Goal: Task Accomplishment & Management: Use online tool/utility

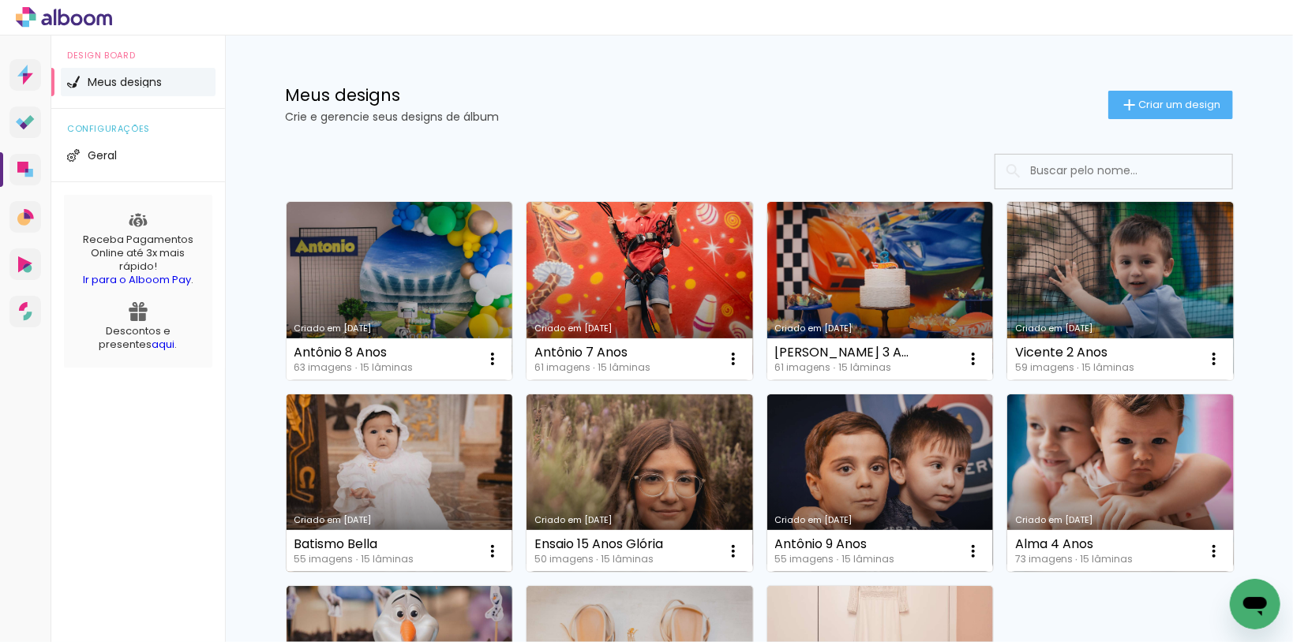
click at [398, 464] on link "Criado em [DATE]" at bounding box center [399, 484] width 226 height 178
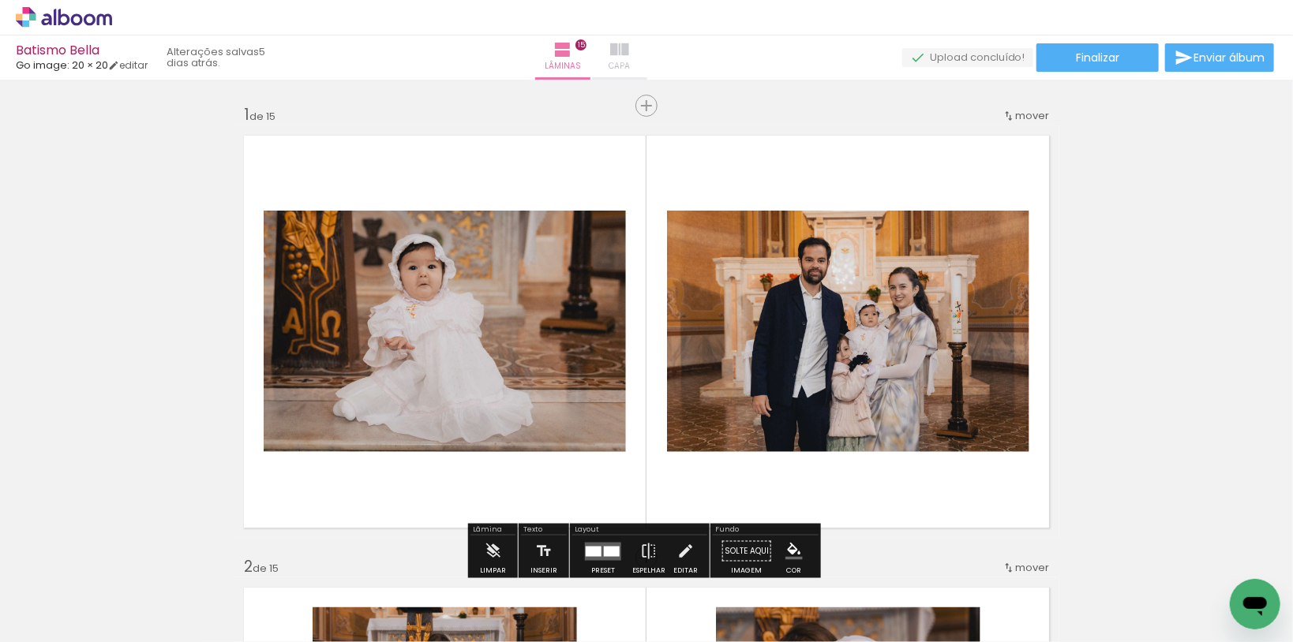
click at [629, 49] on iron-icon at bounding box center [619, 49] width 19 height 19
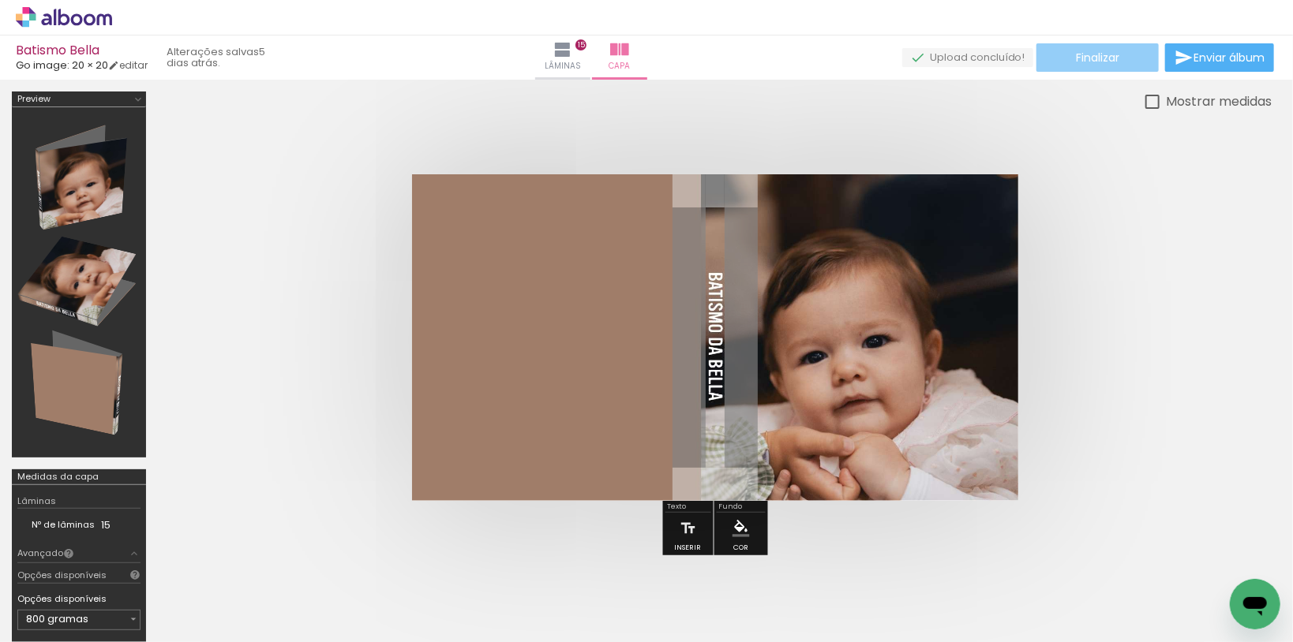
click at [1065, 50] on paper-button "Finalizar" at bounding box center [1097, 57] width 122 height 28
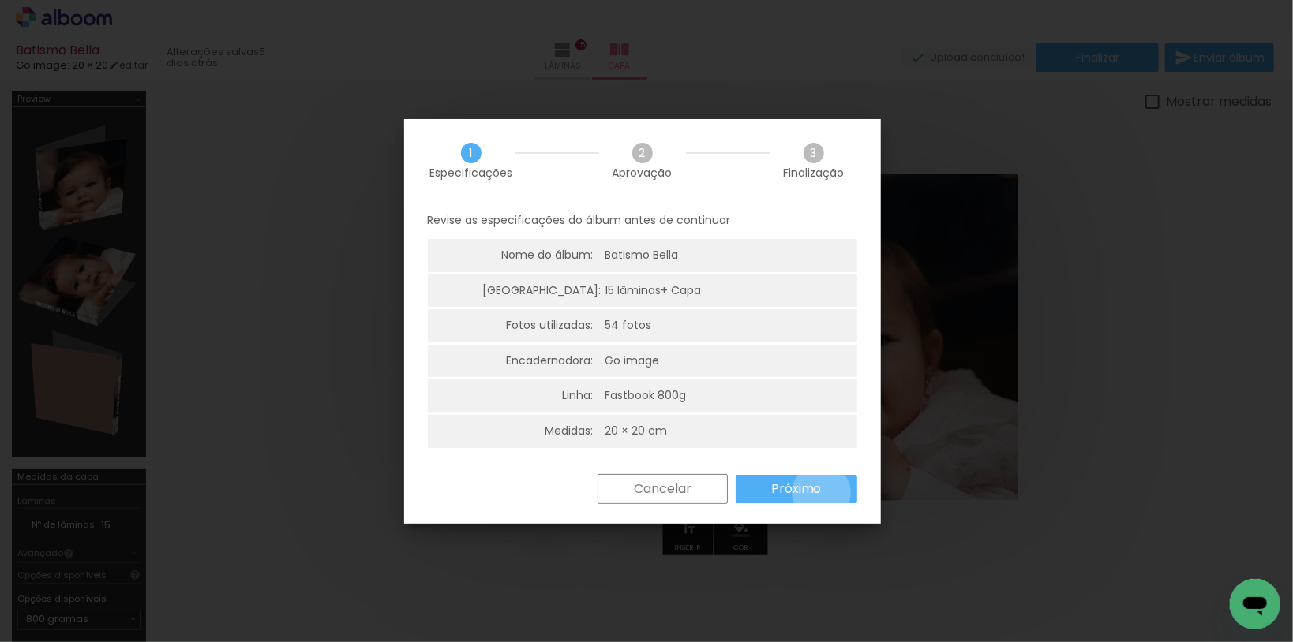
click at [0, 0] on paper-button "Próximo" at bounding box center [0, 0] width 0 height 0
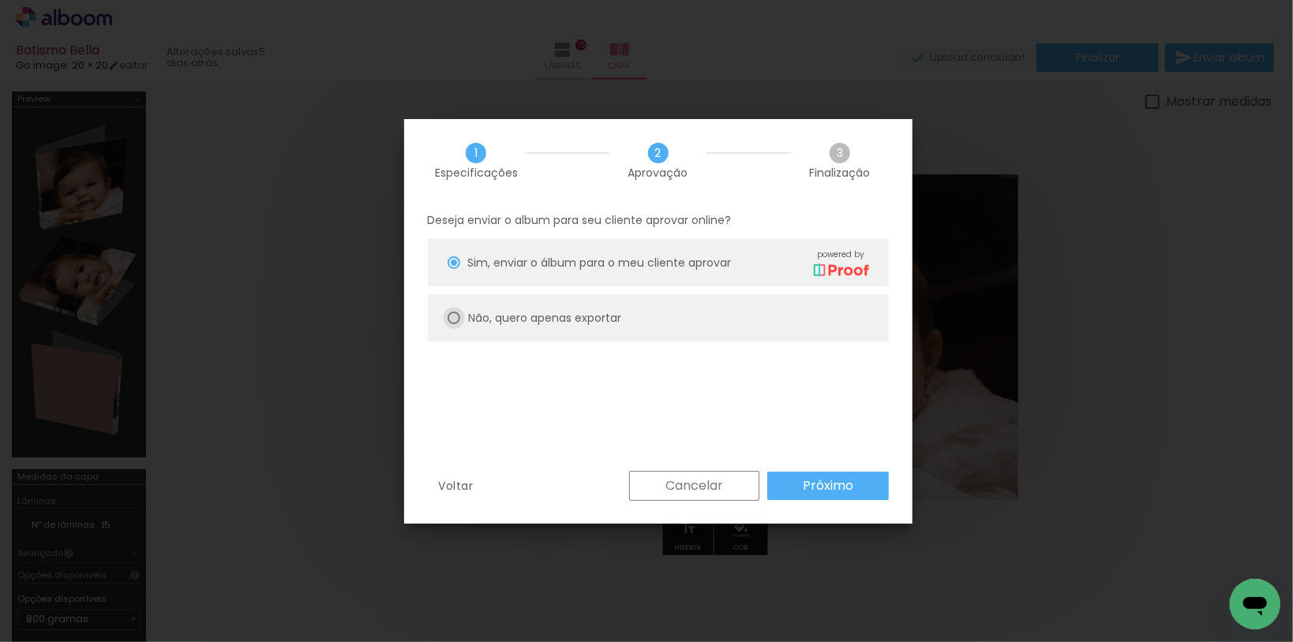
click at [0, 0] on div at bounding box center [0, 0] width 0 height 0
type paper-radio-button "on"
click at [0, 0] on slot "Próximo" at bounding box center [0, 0] width 0 height 0
type input "Alta, 300 DPI"
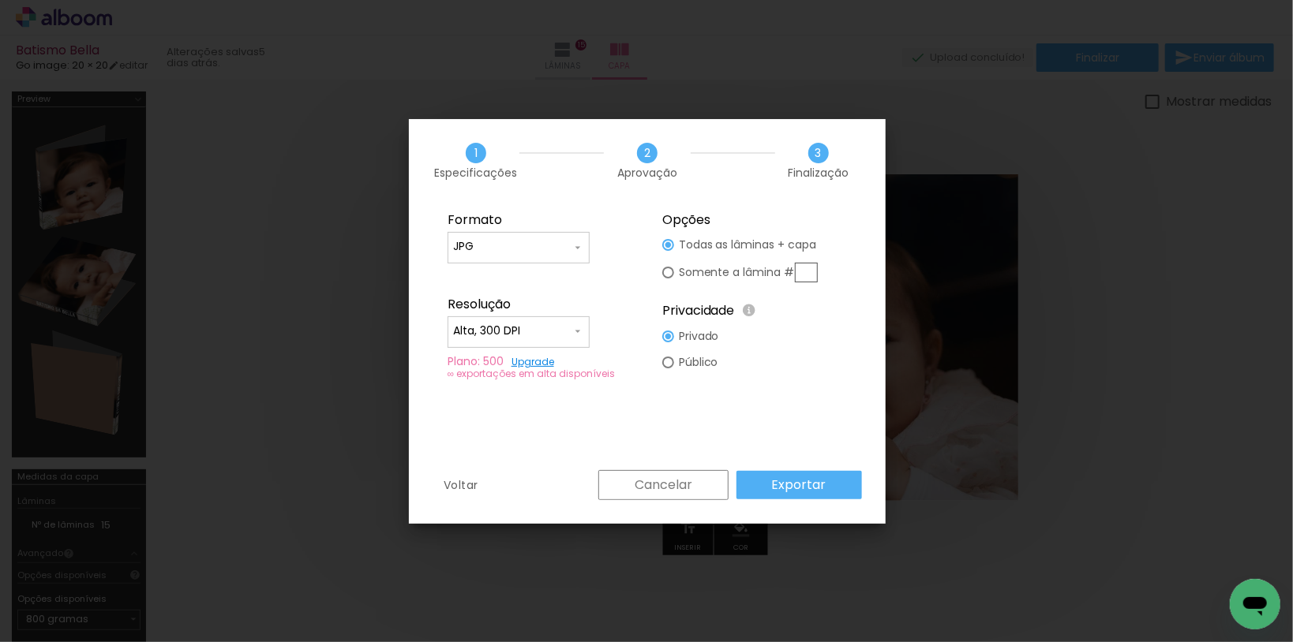
click at [0, 0] on slot "Exportar" at bounding box center [0, 0] width 0 height 0
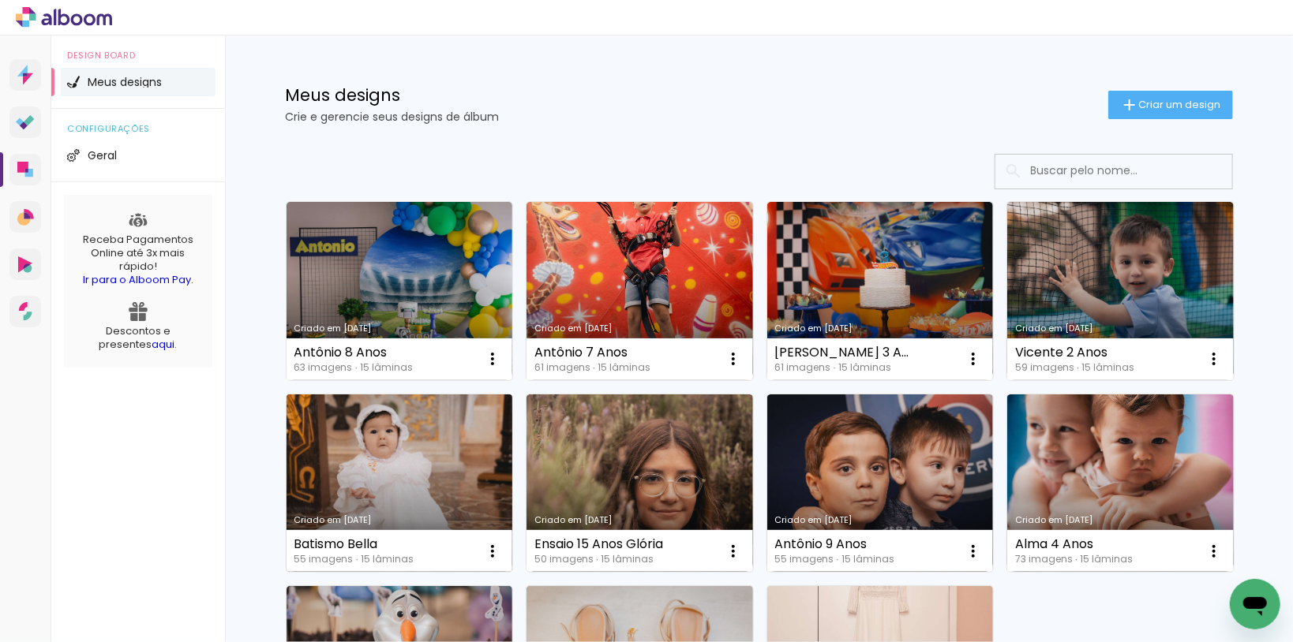
click at [414, 468] on link "Criado em [DATE]" at bounding box center [399, 484] width 226 height 178
